Goal: Check status

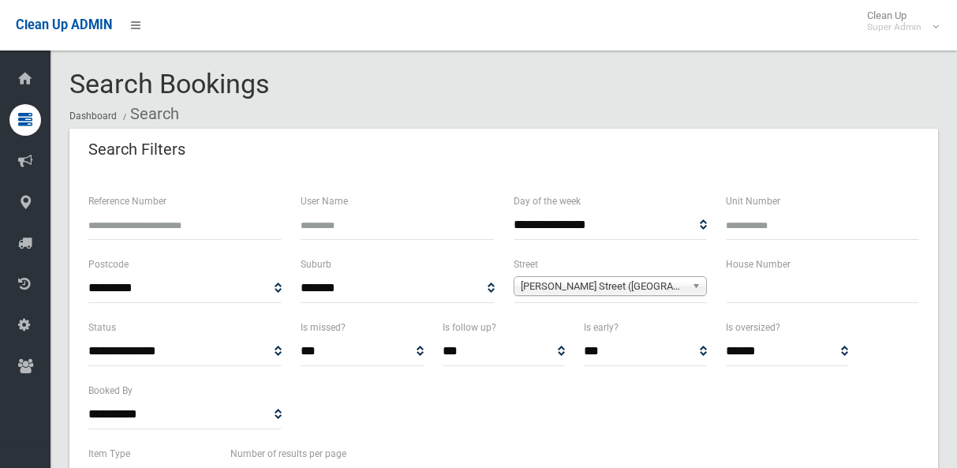
select select
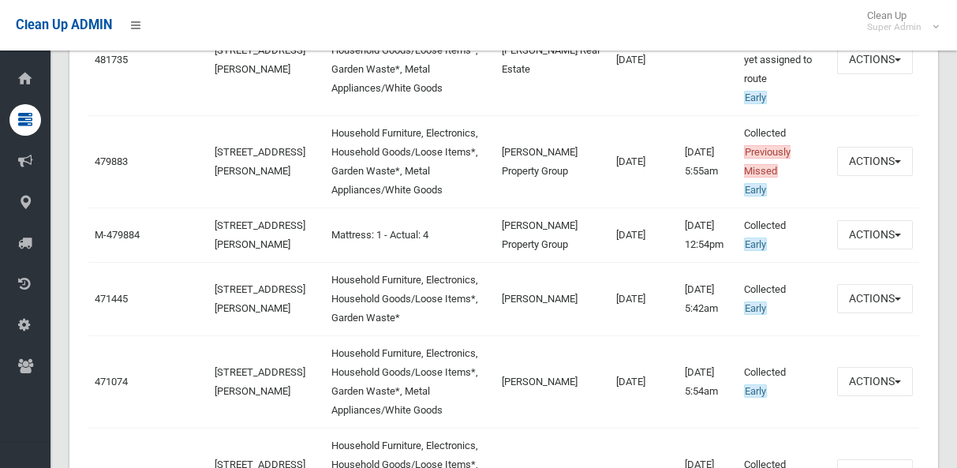
scroll to position [946, 0]
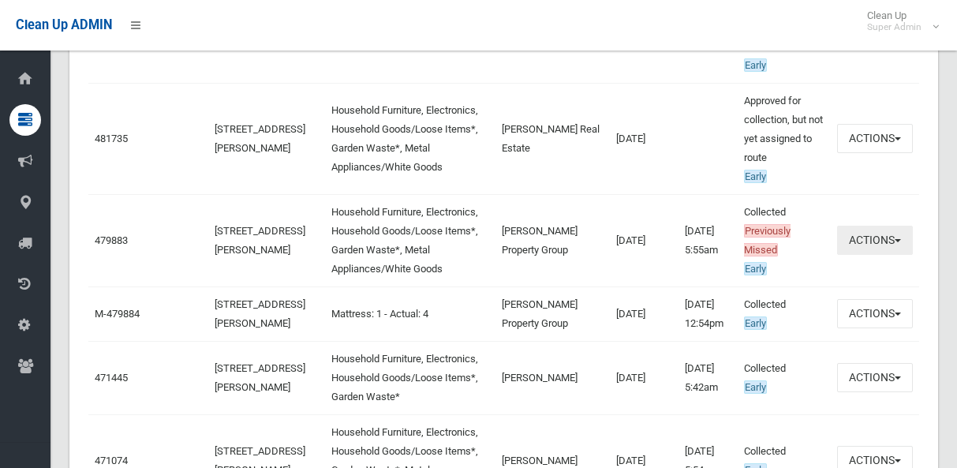
click at [871, 244] on button "Actions" at bounding box center [875, 240] width 76 height 29
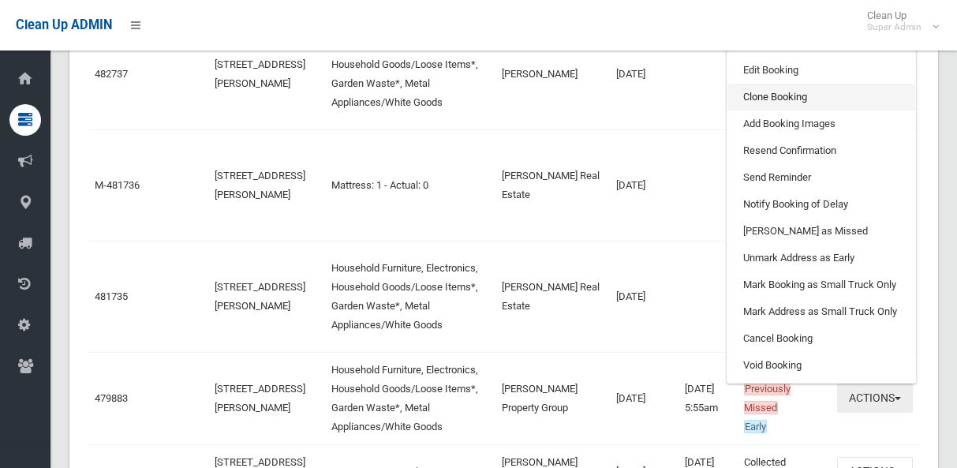
scroll to position [710, 0]
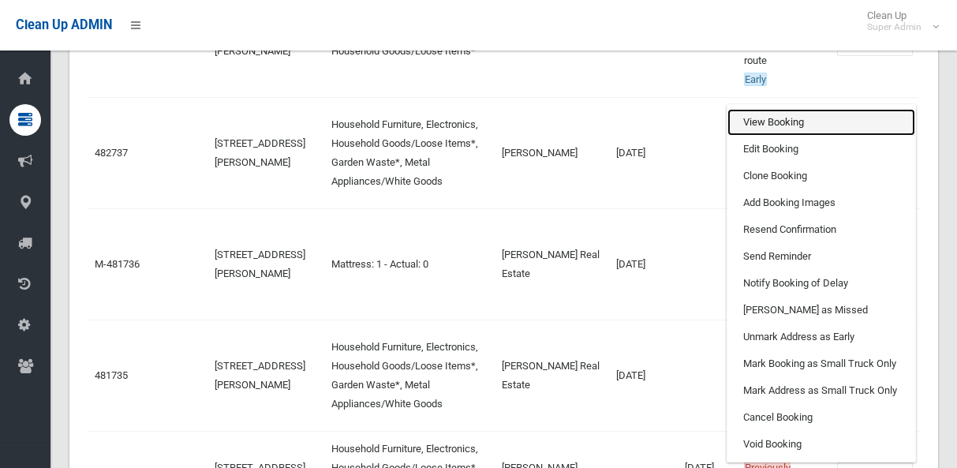
click at [783, 120] on link "View Booking" at bounding box center [821, 122] width 188 height 27
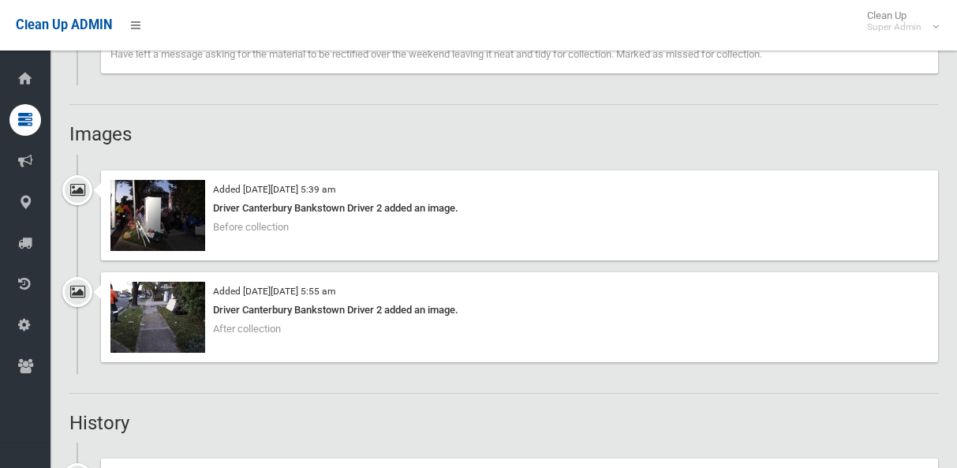
scroll to position [1419, 0]
